Goal: Information Seeking & Learning: Check status

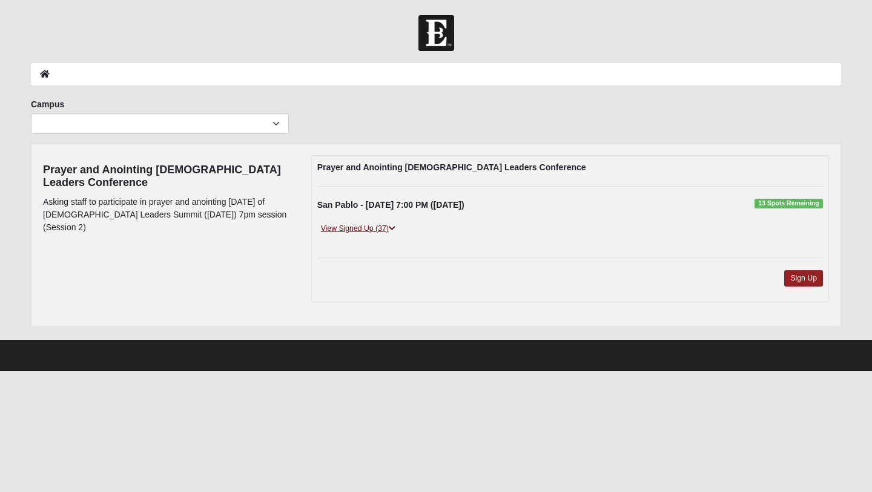
click at [377, 224] on link "View Signed Up (37)" at bounding box center [358, 228] width 82 height 13
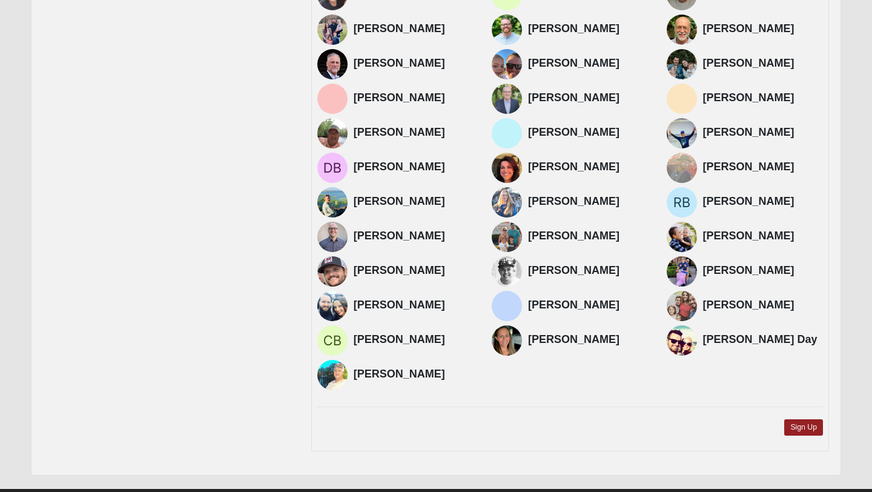
scroll to position [318, 0]
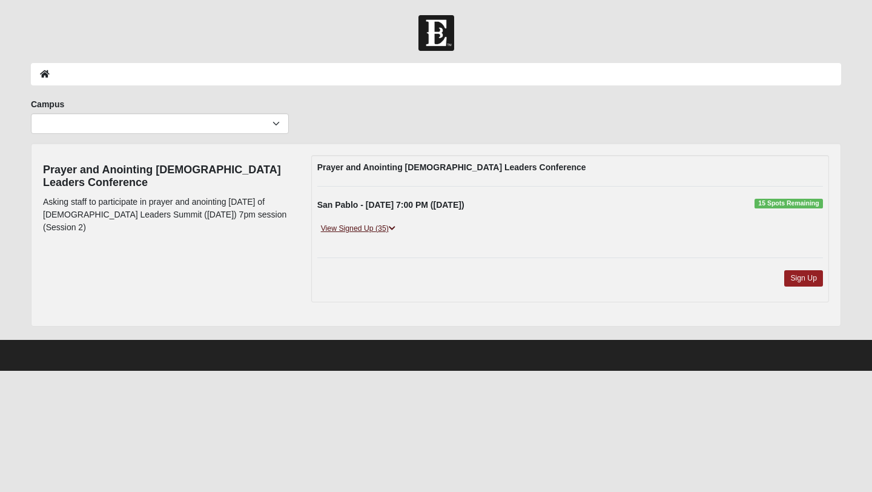
click at [386, 226] on link "View Signed Up (35)" at bounding box center [358, 228] width 82 height 13
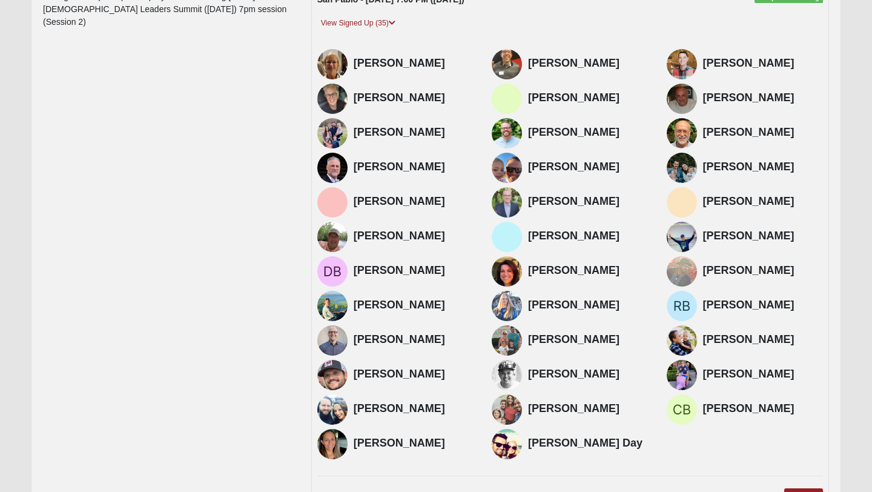
scroll to position [206, 0]
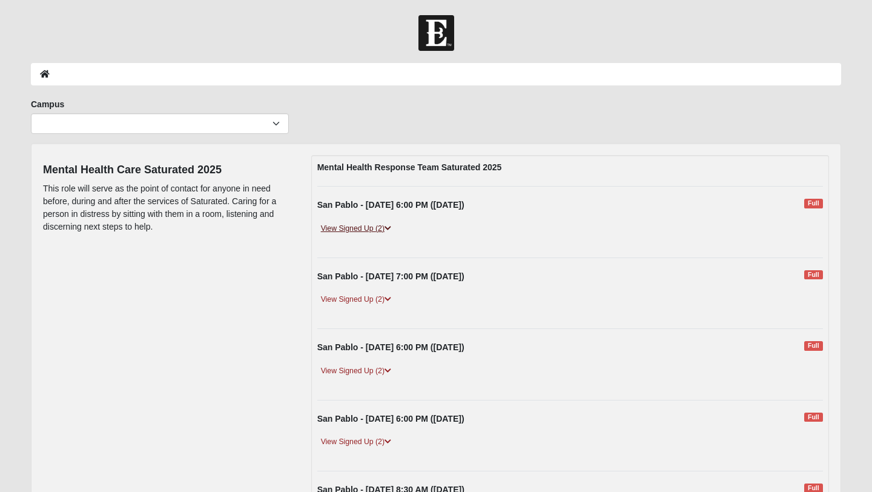
click at [378, 229] on link "View Signed Up (2)" at bounding box center [355, 228] width 77 height 13
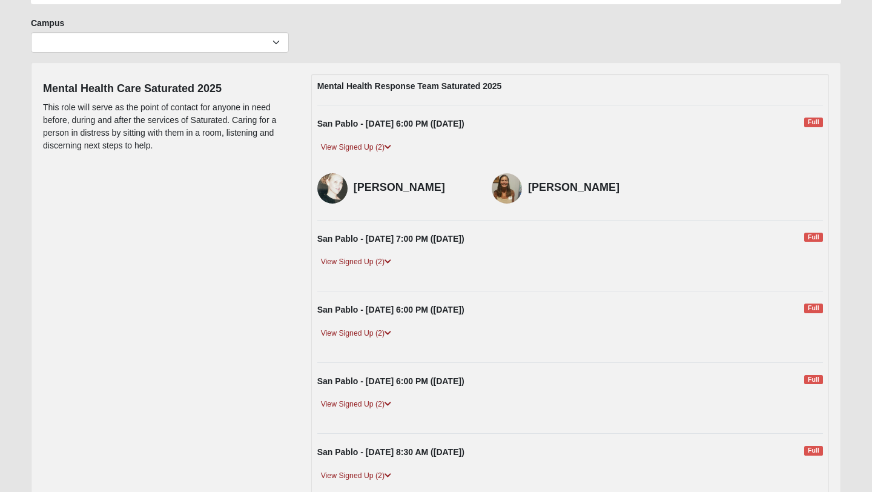
scroll to position [82, 0]
click at [386, 258] on link "View Signed Up (2)" at bounding box center [355, 261] width 77 height 13
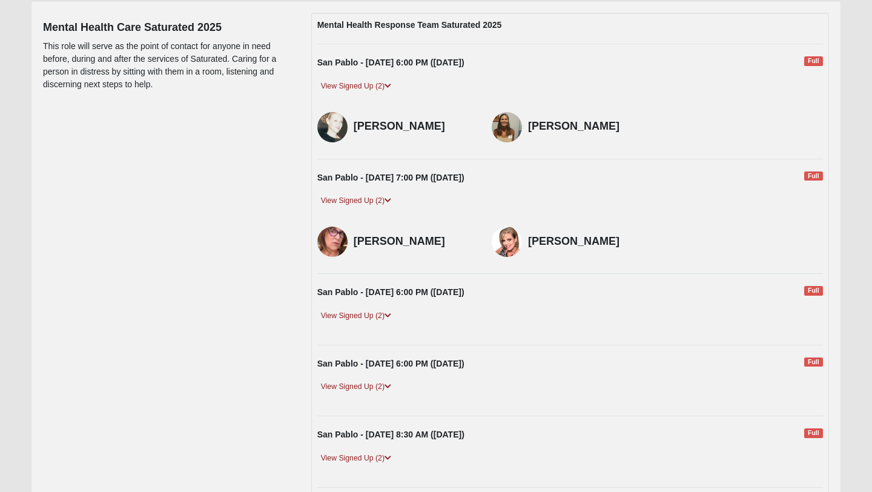
scroll to position [172, 0]
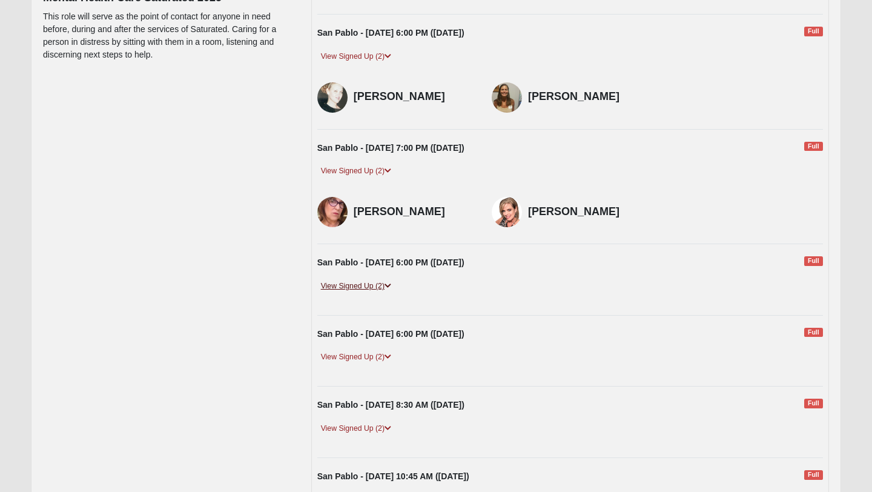
click at [387, 284] on icon at bounding box center [387, 285] width 7 height 7
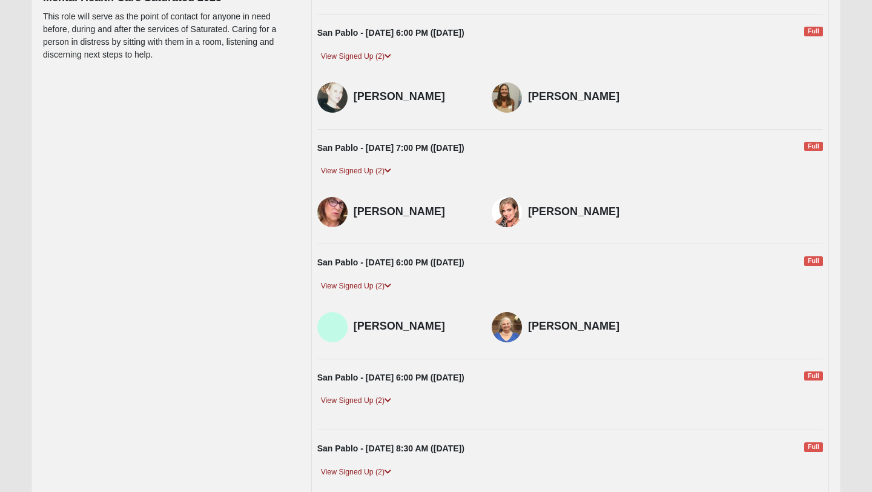
scroll to position [281, 0]
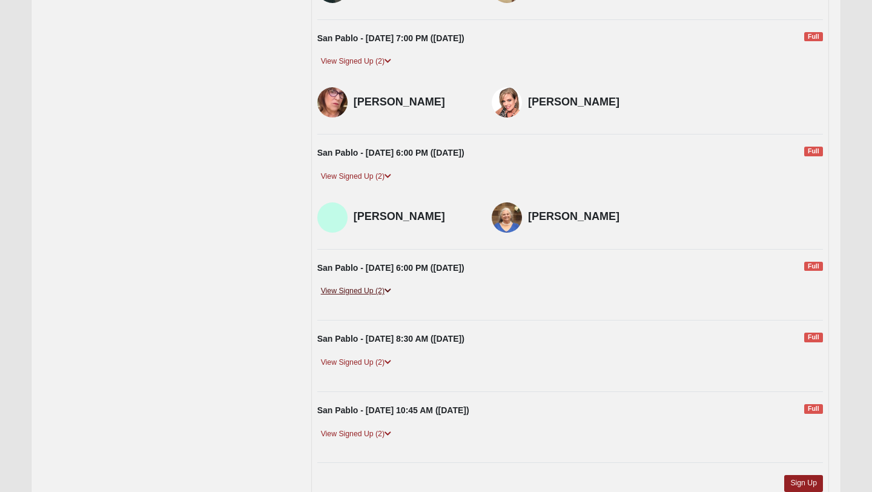
click at [383, 288] on link "View Signed Up (2)" at bounding box center [355, 291] width 77 height 13
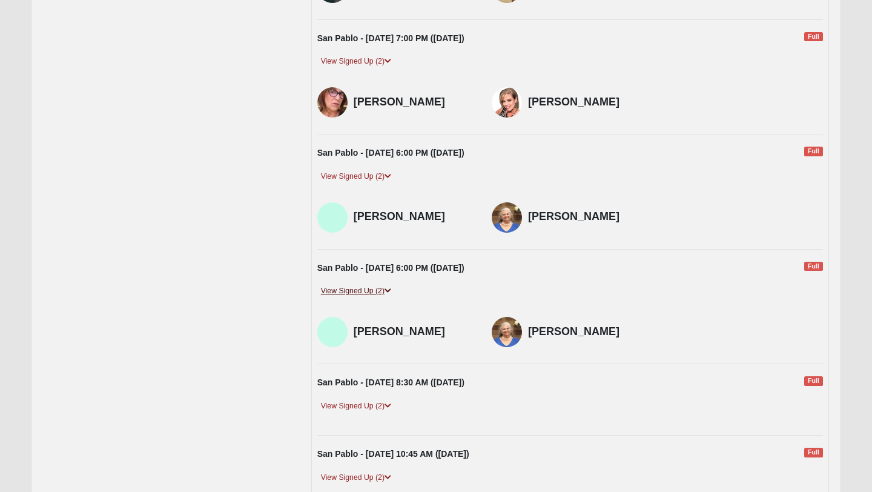
scroll to position [387, 0]
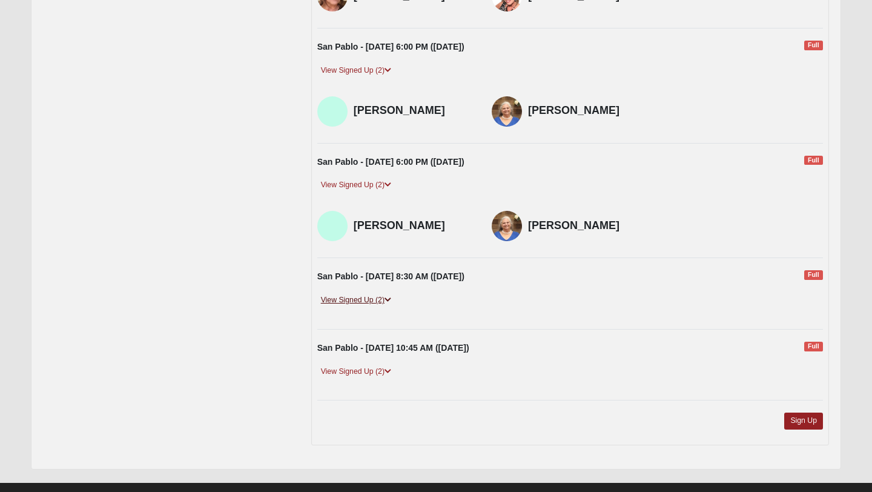
click at [381, 300] on link "View Signed Up (2)" at bounding box center [355, 300] width 77 height 13
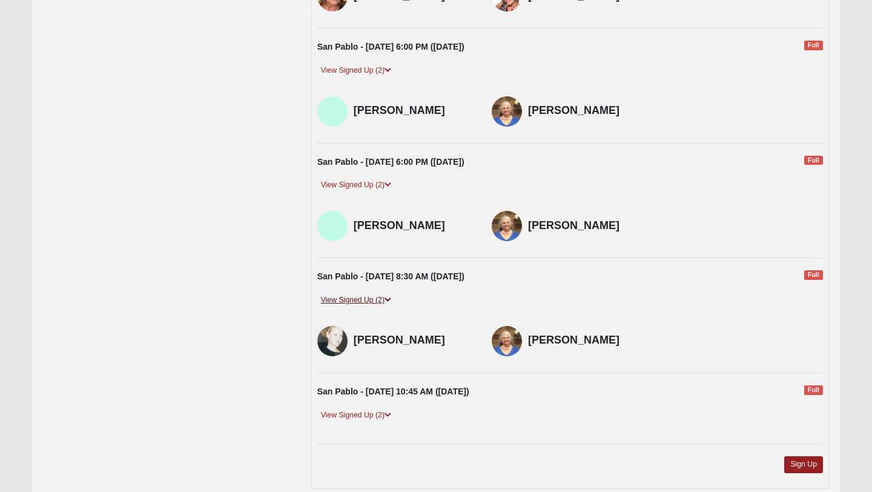
scroll to position [453, 0]
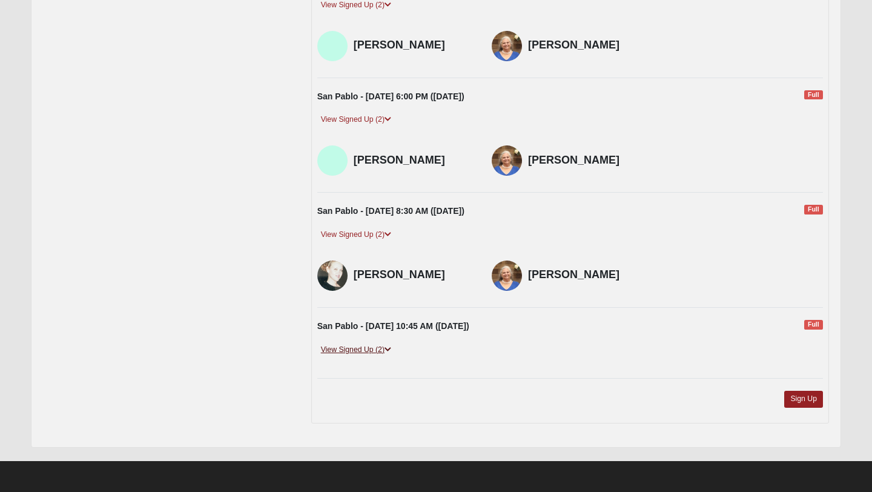
click at [379, 350] on link "View Signed Up (2)" at bounding box center [355, 349] width 77 height 13
